Goal: Task Accomplishment & Management: Manage account settings

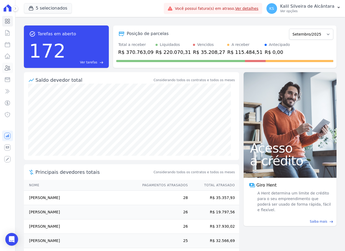
click at [3, 68] on link "Clientes" at bounding box center [7, 68] width 11 height 11
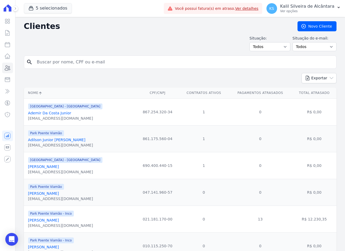
click at [101, 61] on input "search" at bounding box center [184, 62] width 300 height 11
drag, startPoint x: 83, startPoint y: 72, endPoint x: 87, endPoint y: 63, distance: 10.2
click at [83, 72] on form "search" at bounding box center [180, 63] width 312 height 17
click at [87, 63] on input "search" at bounding box center [184, 62] width 300 height 11
type input "[PERSON_NAME]"
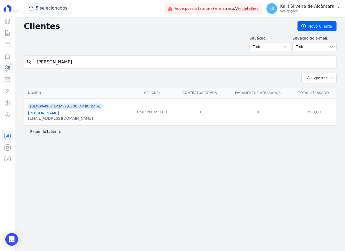
click at [59, 112] on link "[PERSON_NAME]" at bounding box center [43, 113] width 31 height 4
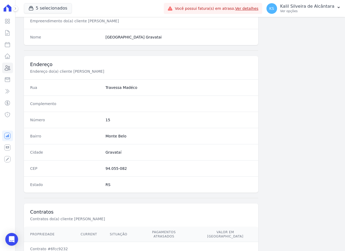
scroll to position [245, 0]
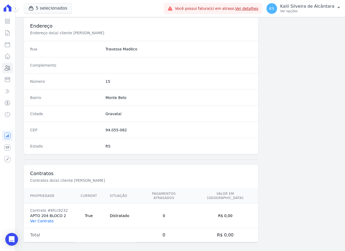
click at [40, 219] on link "Ver Contrato" at bounding box center [41, 221] width 23 height 4
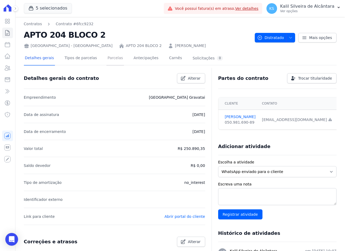
click at [109, 63] on link "Parcelas" at bounding box center [114, 58] width 17 height 14
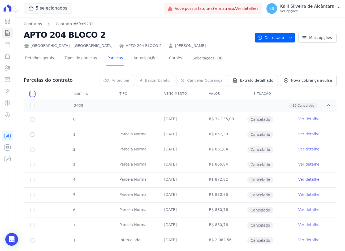
click at [31, 94] on input "checkbox" at bounding box center [32, 94] width 4 height 4
click at [32, 95] on input "checkbox" at bounding box center [32, 94] width 4 height 4
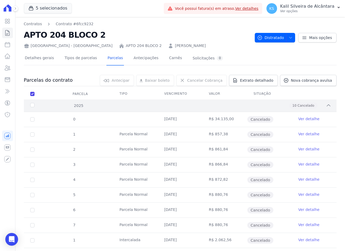
click at [33, 106] on div "2025" at bounding box center [42, 106] width 27 height 6
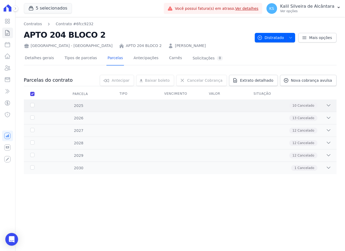
click at [32, 104] on div "2025" at bounding box center [42, 106] width 27 height 6
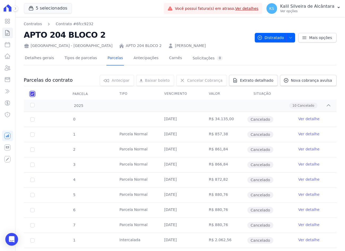
click at [31, 94] on input "checkbox" at bounding box center [32, 94] width 4 height 4
checkbox input "true"
click at [223, 81] on div "Cancelar Cobrança Cancelar Cobrança Cancelar Cobranças Você tem certeza que des…" at bounding box center [201, 80] width 51 height 11
